Goal: Information Seeking & Learning: Learn about a topic

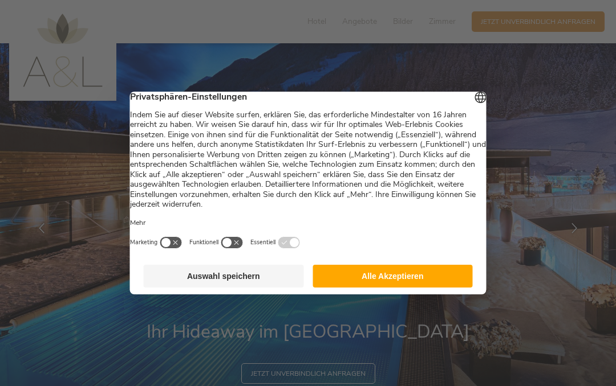
click at [369, 281] on button "Alle Akzeptieren" at bounding box center [392, 276] width 160 height 23
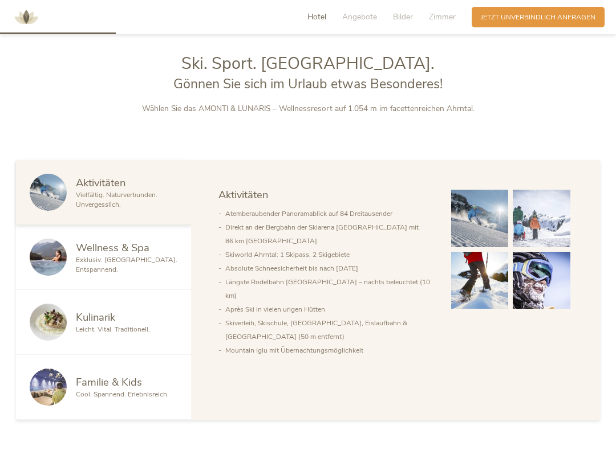
scroll to position [498, 0]
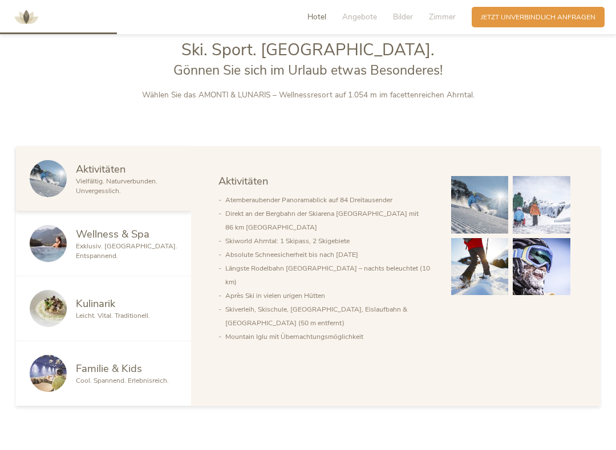
click at [136, 246] on span "Exklusiv. Luxuriös. Entspannend." at bounding box center [126, 251] width 101 height 19
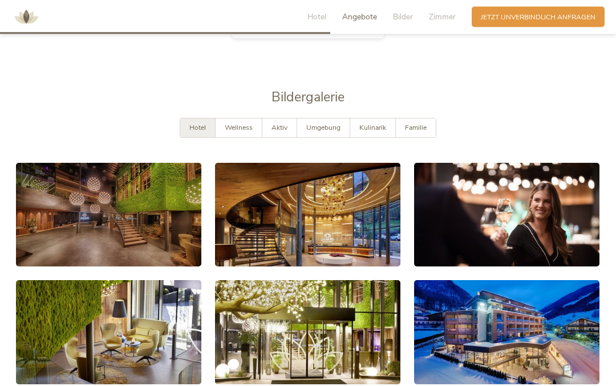
scroll to position [1417, 0]
click at [144, 213] on link at bounding box center [108, 215] width 185 height 104
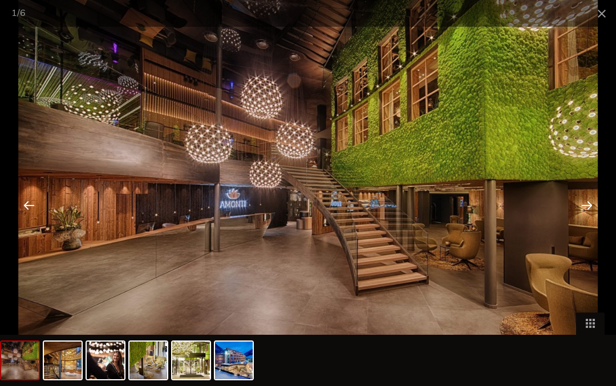
click at [590, 201] on div at bounding box center [586, 205] width 35 height 35
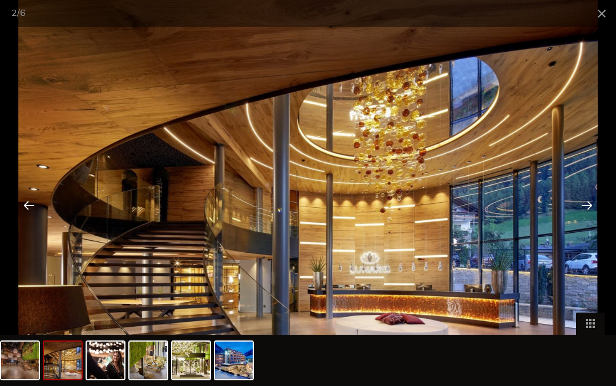
click at [589, 203] on div at bounding box center [586, 205] width 35 height 35
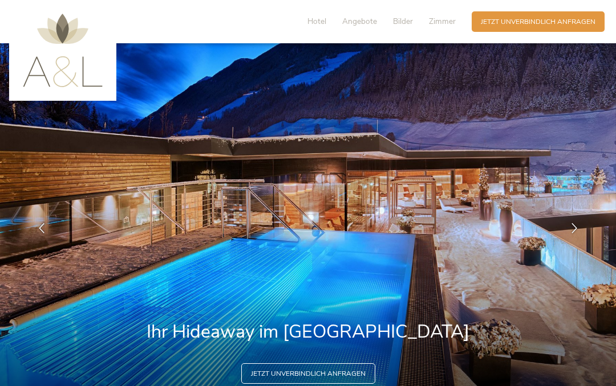
click at [505, 130] on img at bounding box center [308, 228] width 616 height 371
click at [408, 22] on span "Bilder" at bounding box center [403, 21] width 20 height 11
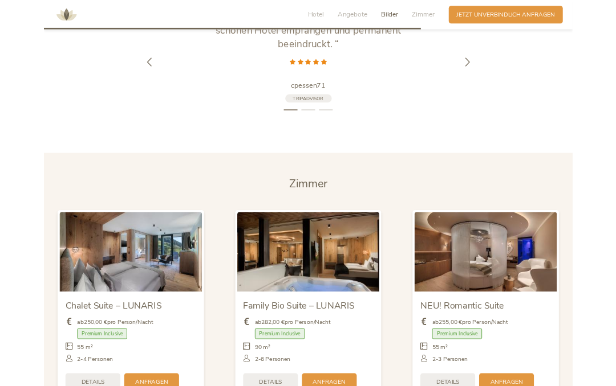
scroll to position [1865, 0]
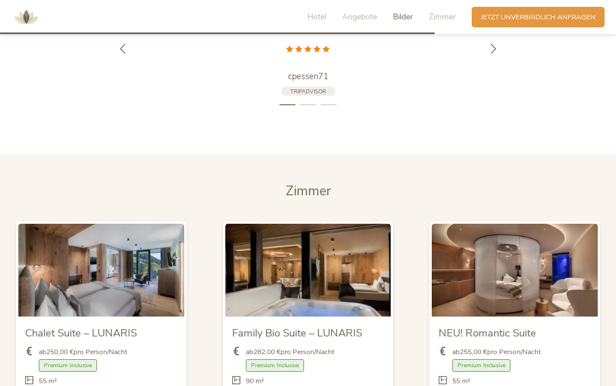
click at [322, 17] on span "Hotel" at bounding box center [316, 16] width 19 height 11
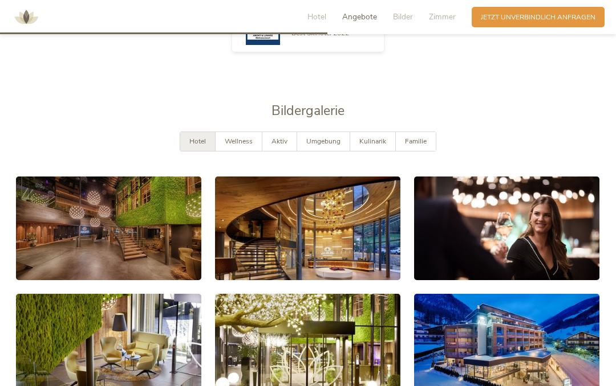
scroll to position [1400, 0]
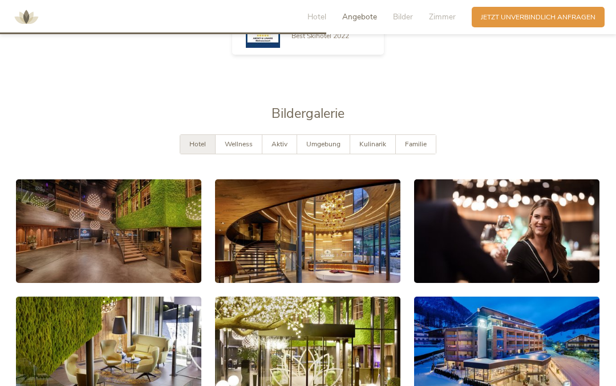
click at [247, 149] on div "Wellness" at bounding box center [238, 144] width 47 height 19
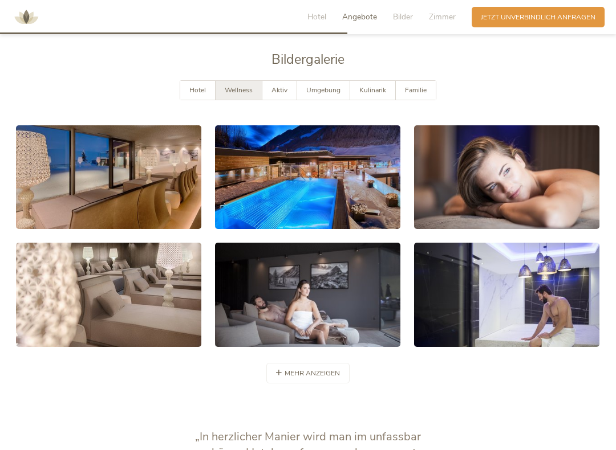
scroll to position [1490, 0]
click at [295, 372] on span "mehr anzeigen" at bounding box center [311, 374] width 55 height 10
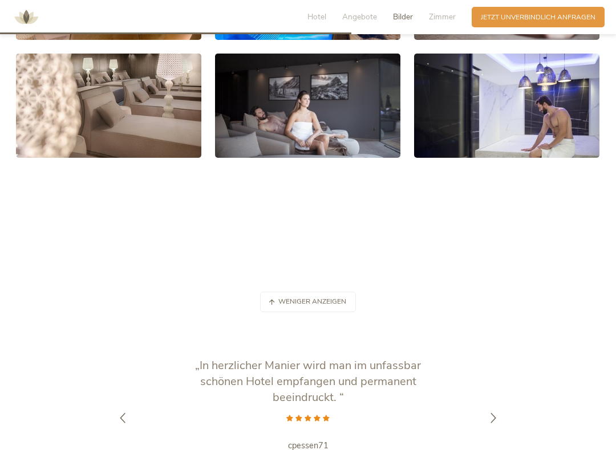
scroll to position [1697, 0]
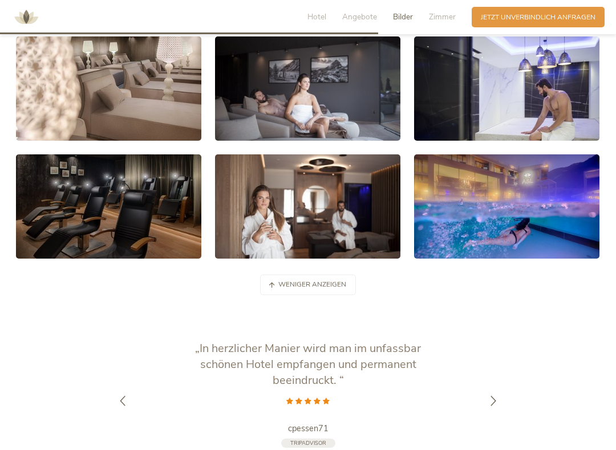
click at [473, 221] on link at bounding box center [506, 206] width 185 height 104
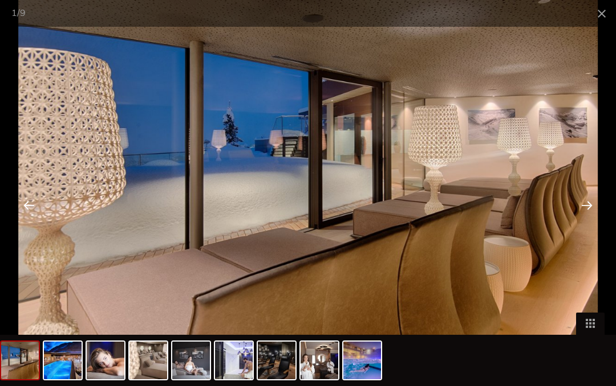
scroll to position [1334, 0]
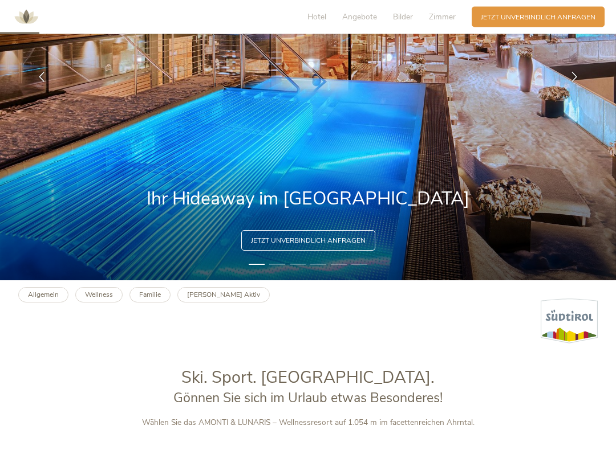
scroll to position [169, 0]
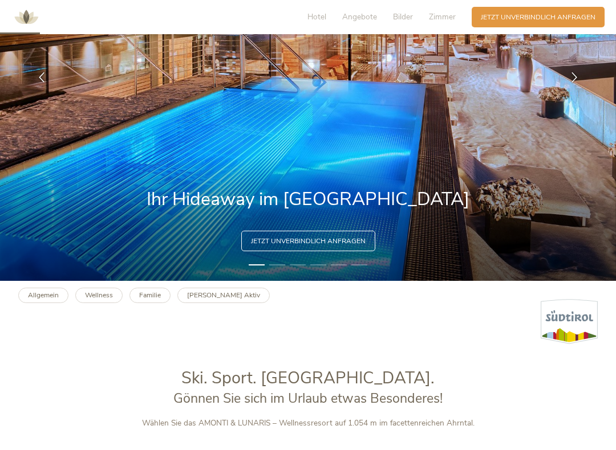
click at [49, 297] on b "Allgemein" at bounding box center [43, 295] width 31 height 9
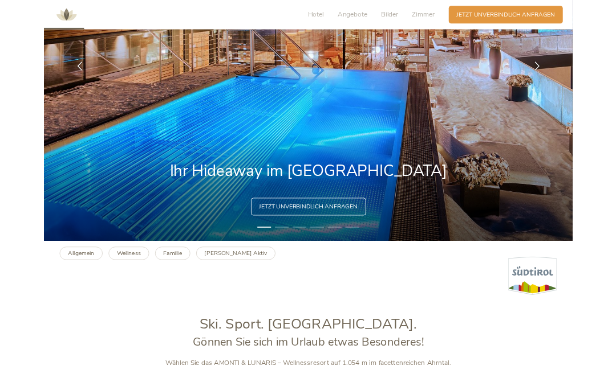
scroll to position [201, 0]
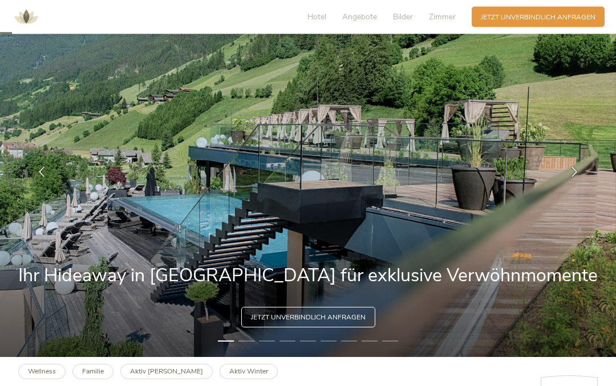
scroll to position [56, 0]
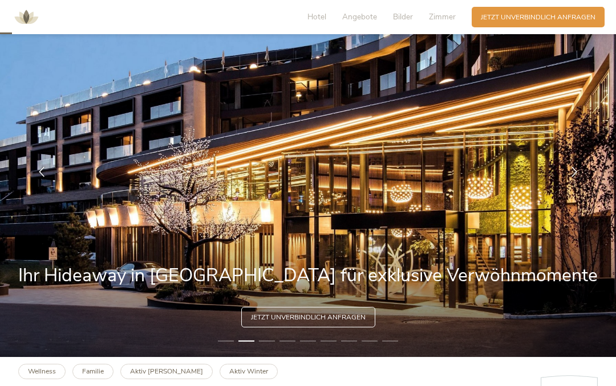
click at [495, 256] on img at bounding box center [308, 172] width 616 height 371
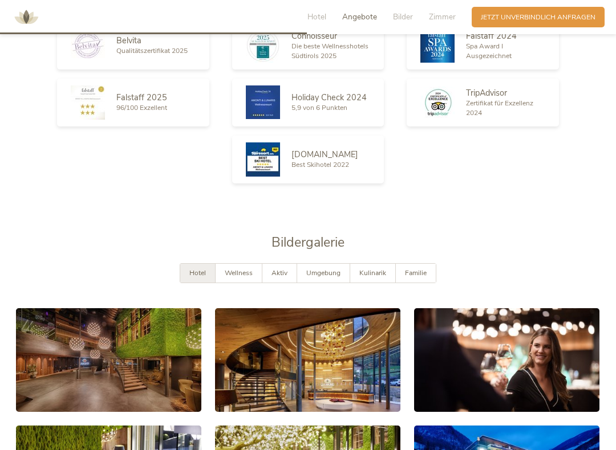
scroll to position [1309, 0]
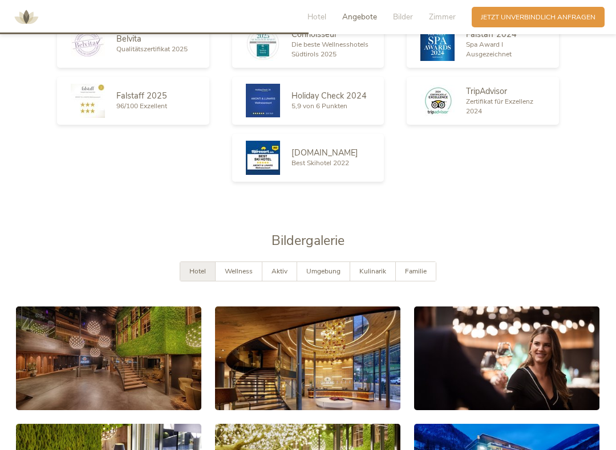
click at [368, 275] on div "Kulinarik" at bounding box center [373, 271] width 46 height 19
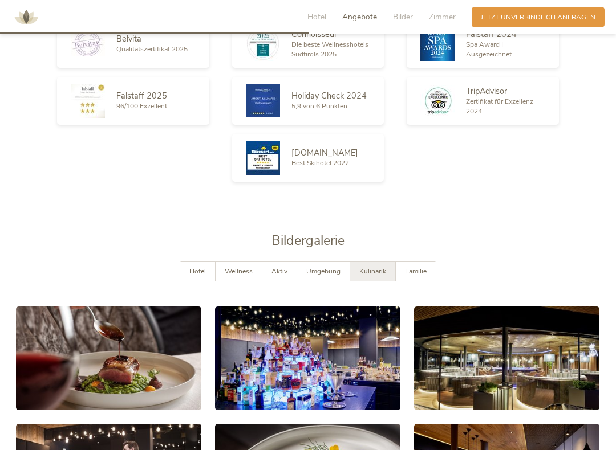
click at [417, 269] on span "Familie" at bounding box center [416, 271] width 22 height 9
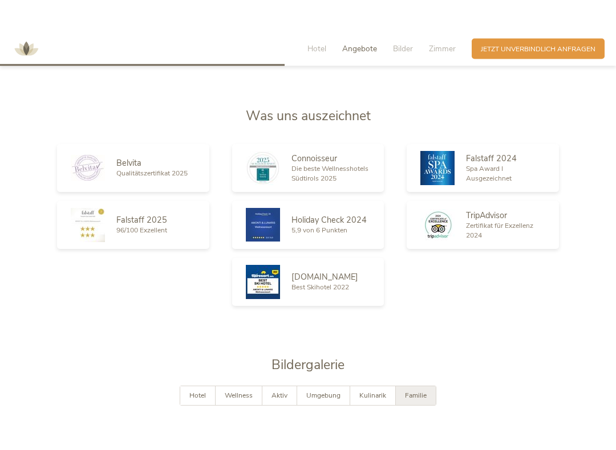
scroll to position [1179, 0]
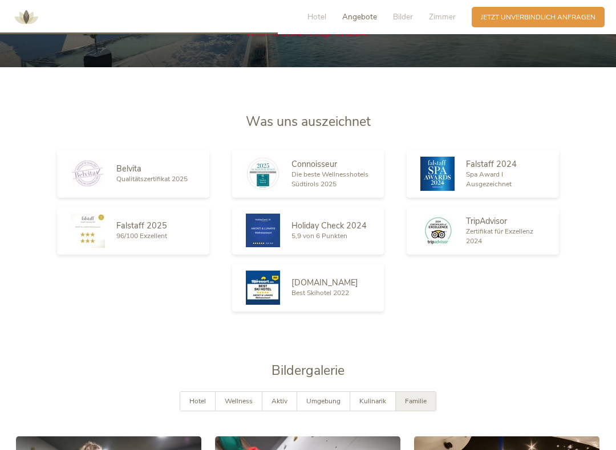
click at [251, 386] on div "Wellness" at bounding box center [238, 401] width 47 height 19
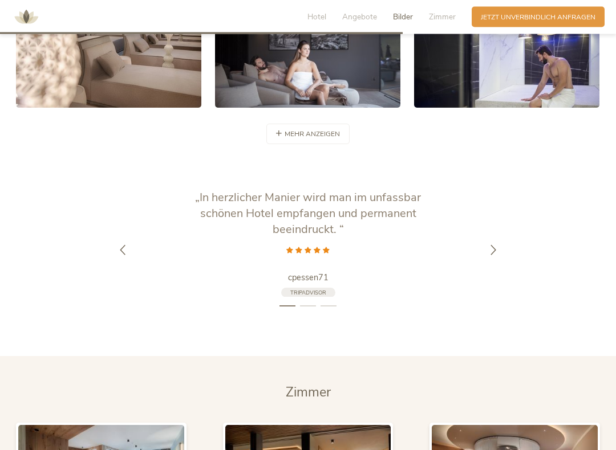
scroll to position [1730, 0]
click at [501, 251] on div at bounding box center [493, 250] width 29 height 29
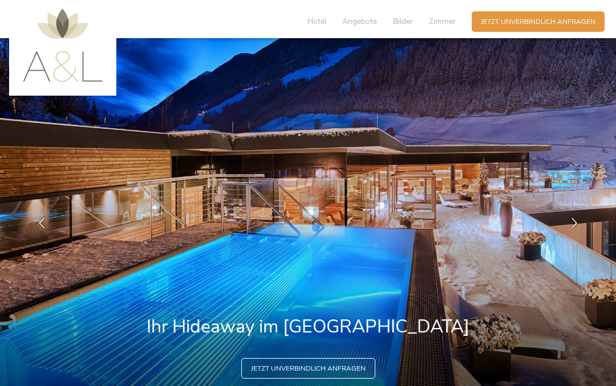
scroll to position [0, 0]
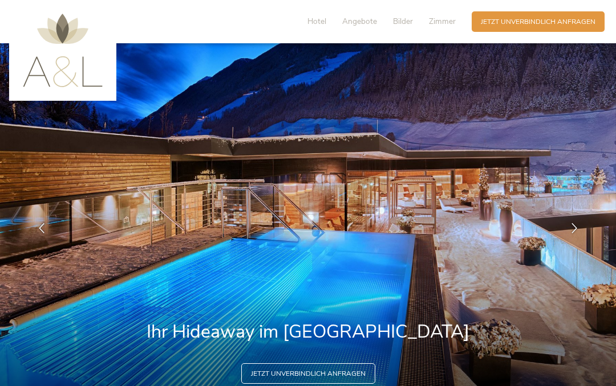
click at [319, 25] on span "Hotel" at bounding box center [316, 21] width 19 height 11
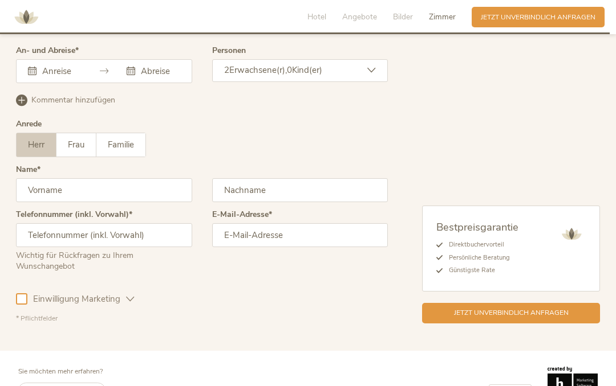
scroll to position [2673, 0]
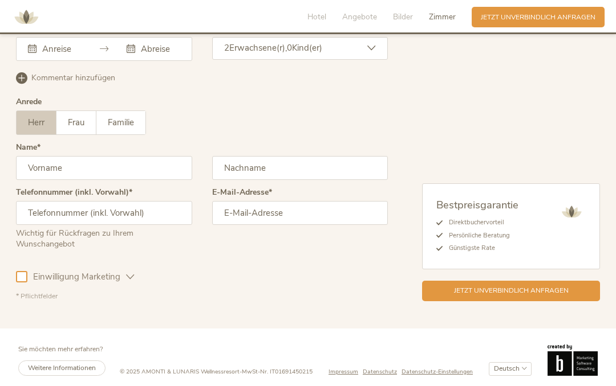
click at [336, 369] on span "Impressum" at bounding box center [343, 372] width 30 height 9
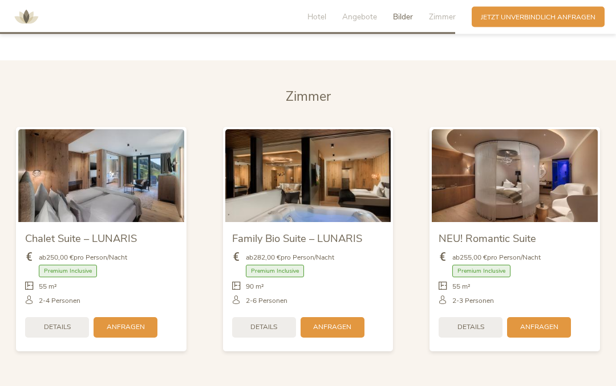
scroll to position [1944, 0]
